Goal: Information Seeking & Learning: Learn about a topic

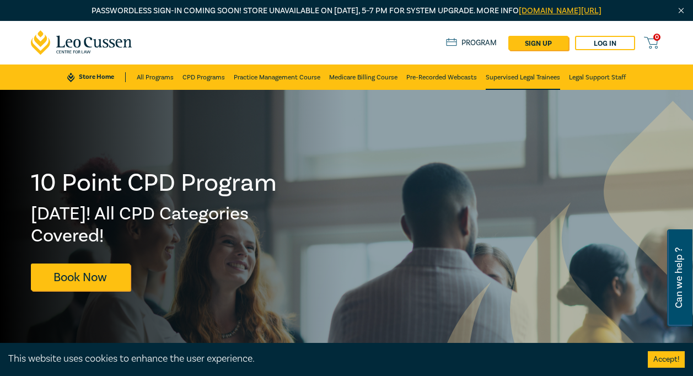
click at [502, 77] on link "Supervised Legal Trainees" at bounding box center [523, 77] width 74 height 25
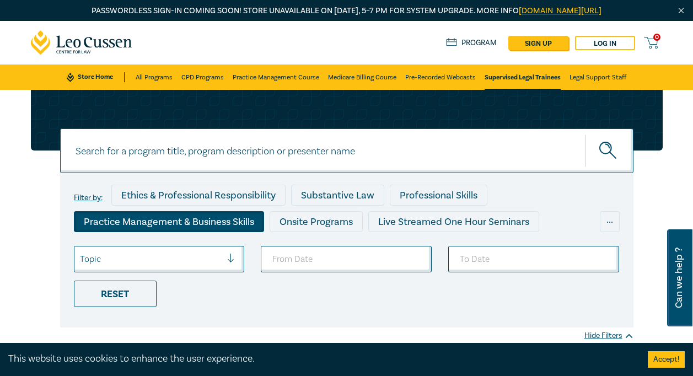
click at [212, 221] on div "Practice Management & Business Skills" at bounding box center [169, 221] width 190 height 21
click at [229, 155] on input at bounding box center [346, 150] width 573 height 45
type input "conveyancing"
click at [585, 134] on button "submit" at bounding box center [609, 151] width 49 height 34
click at [605, 153] on icon "submit" at bounding box center [608, 151] width 19 height 19
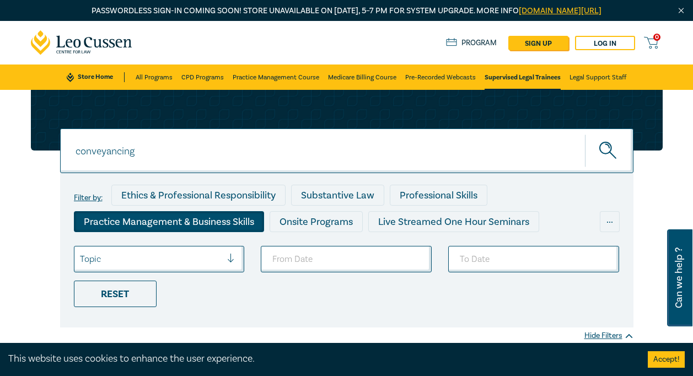
click at [96, 40] on icon at bounding box center [82, 42] width 102 height 25
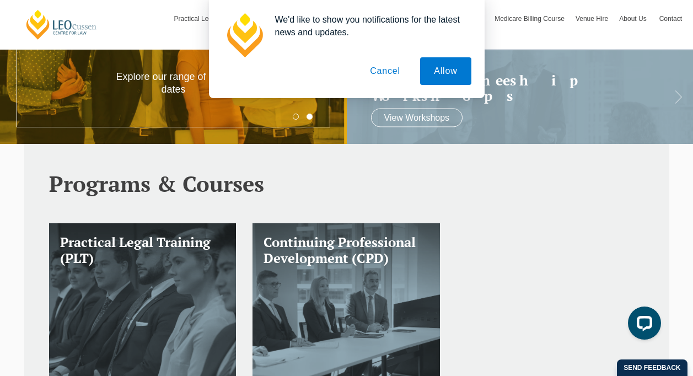
click at [385, 68] on button "Cancel" at bounding box center [385, 71] width 58 height 28
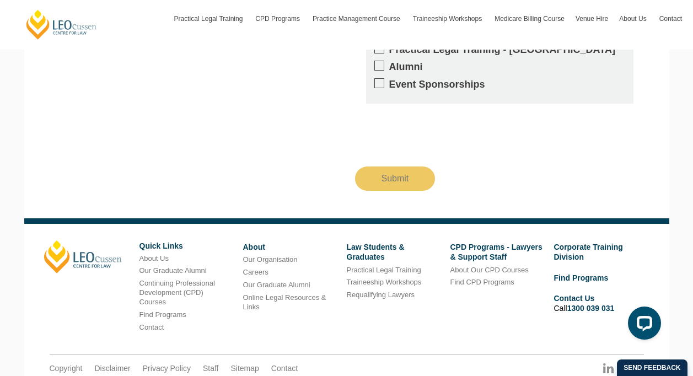
scroll to position [2032, 0]
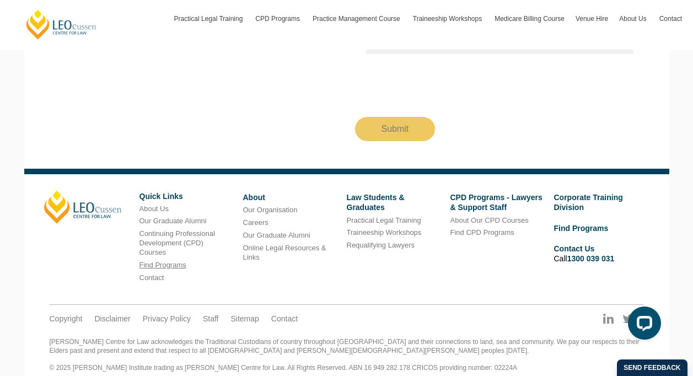
click at [166, 261] on link "Find Programs" at bounding box center [162, 265] width 47 height 8
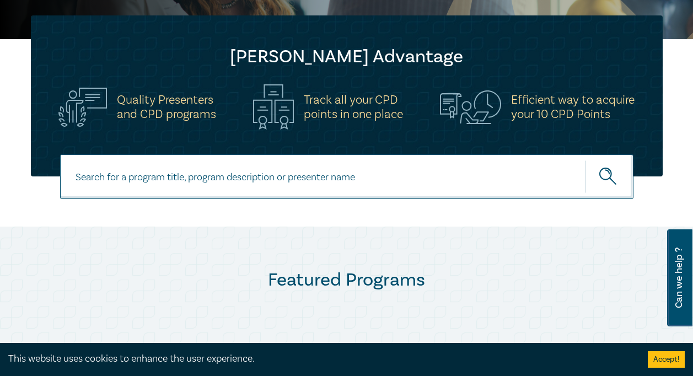
scroll to position [331, 0]
